Goal: Find specific page/section: Find specific page/section

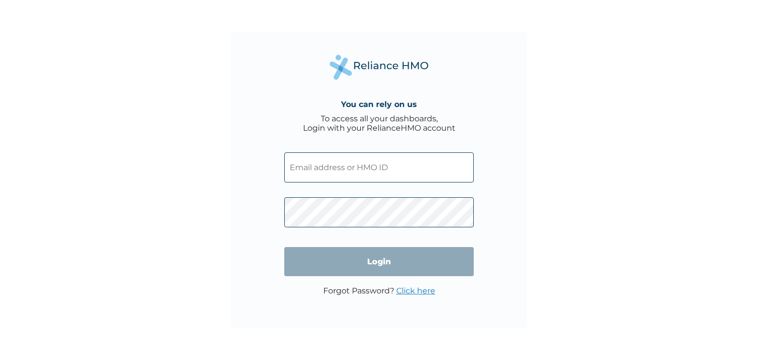
type input "onome.aniyeye@descasio.io"
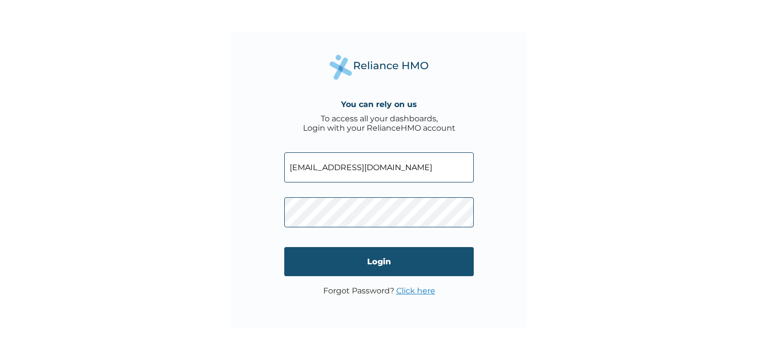
click at [376, 262] on input "Login" at bounding box center [378, 261] width 189 height 29
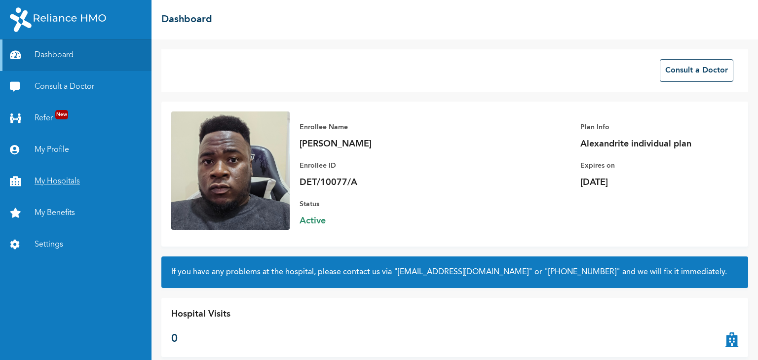
click at [65, 181] on link "My Hospitals" at bounding box center [75, 182] width 151 height 32
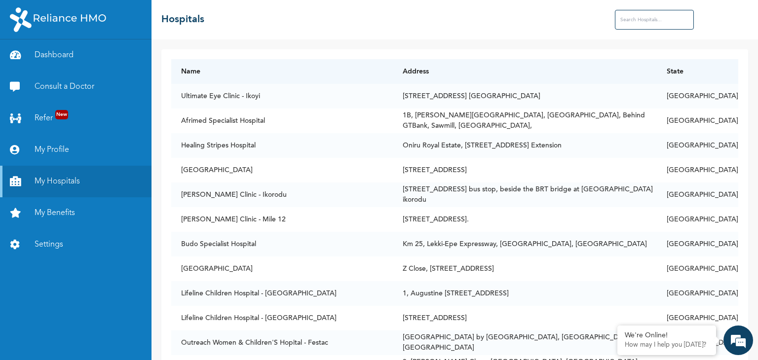
click at [633, 24] on input "text" at bounding box center [654, 20] width 79 height 20
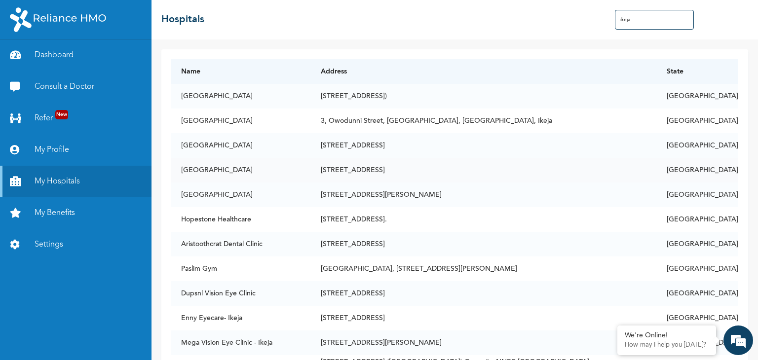
type input "ikeja"
drag, startPoint x: 181, startPoint y: 170, endPoint x: 255, endPoint y: 175, distance: 74.2
click at [255, 175] on td "[GEOGRAPHIC_DATA]" at bounding box center [240, 170] width 139 height 25
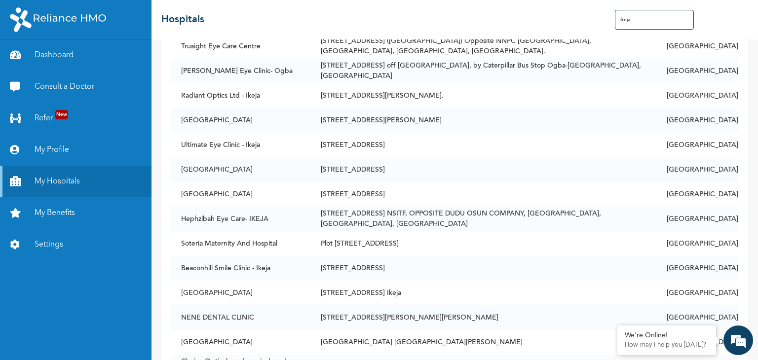
scroll to position [319, 0]
